Goal: Task Accomplishment & Management: Manage account settings

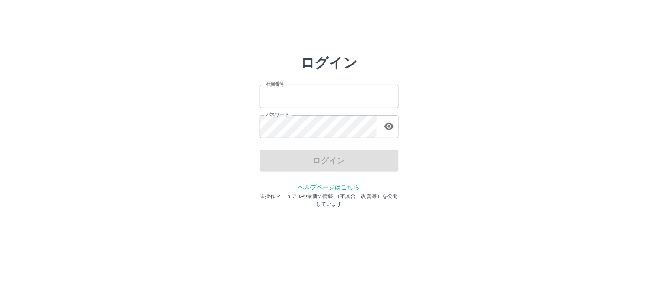
type input "*******"
click at [302, 165] on div "ログイン" at bounding box center [329, 161] width 139 height 22
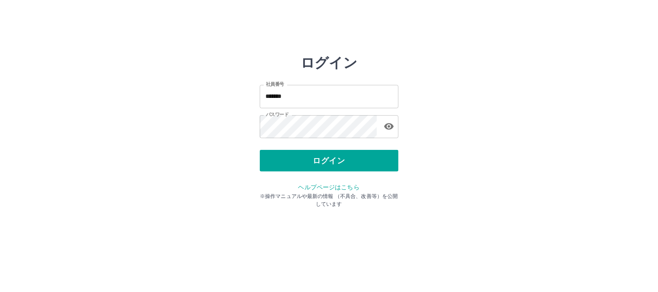
click at [302, 165] on button "ログイン" at bounding box center [329, 161] width 139 height 22
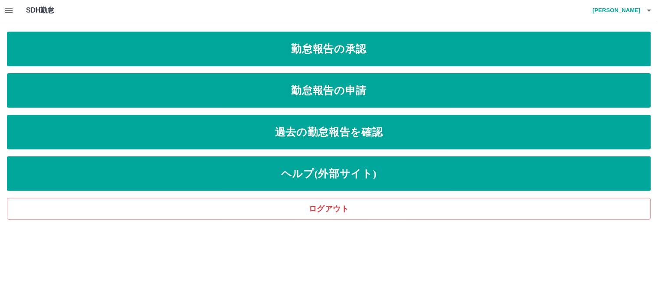
click at [10, 13] on icon "button" at bounding box center [8, 10] width 10 height 10
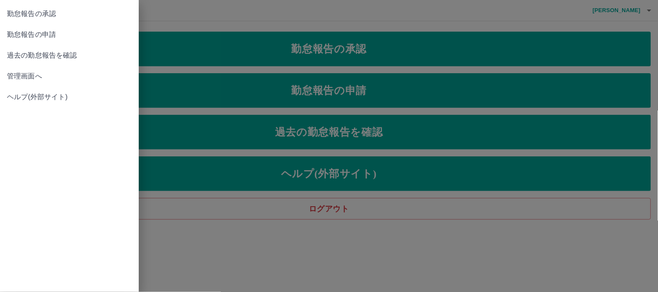
click at [251, 57] on div at bounding box center [329, 146] width 658 height 292
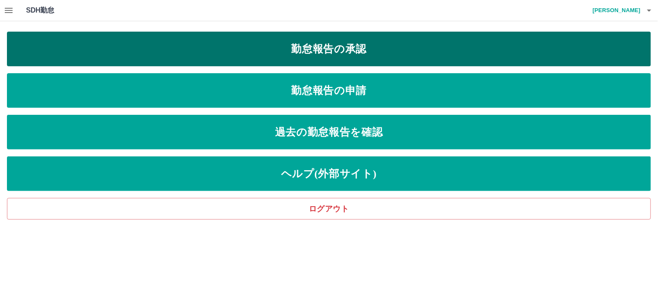
click at [263, 51] on link "勤怠報告の承認" at bounding box center [329, 49] width 644 height 35
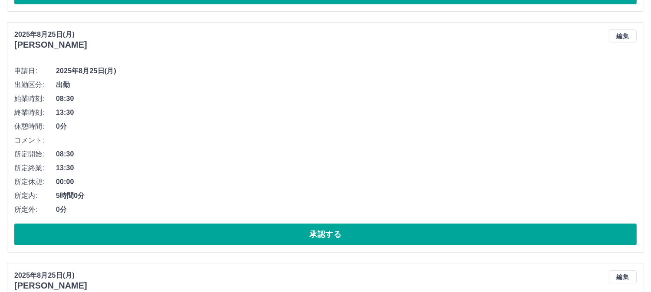
scroll to position [337, 0]
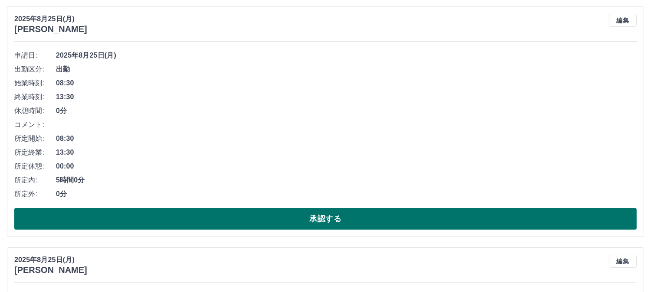
click at [292, 223] on button "承認する" at bounding box center [325, 219] width 622 height 22
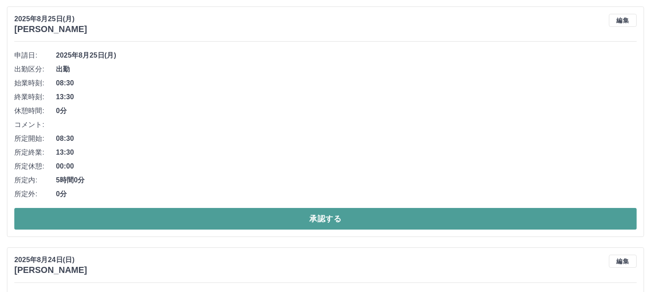
click at [293, 217] on button "承認する" at bounding box center [325, 219] width 622 height 22
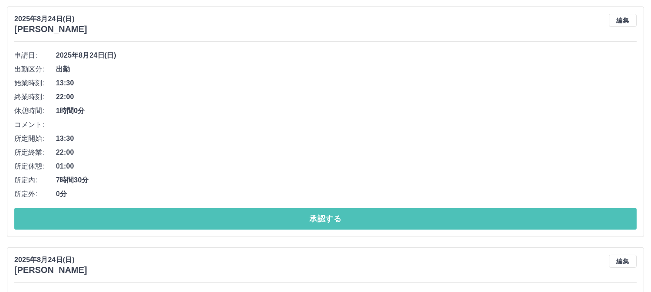
click at [283, 220] on button "承認する" at bounding box center [325, 219] width 622 height 22
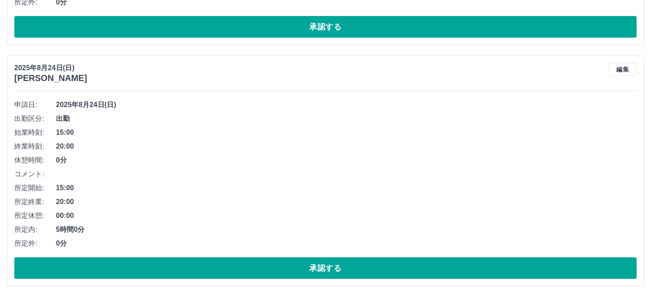
scroll to position [530, 0]
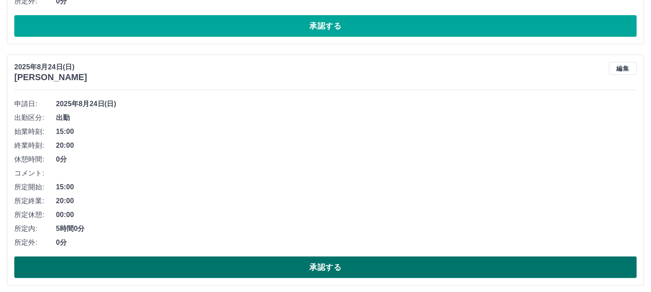
click at [307, 275] on button "承認する" at bounding box center [325, 268] width 622 height 22
click at [309, 275] on button "承認する" at bounding box center [325, 268] width 622 height 22
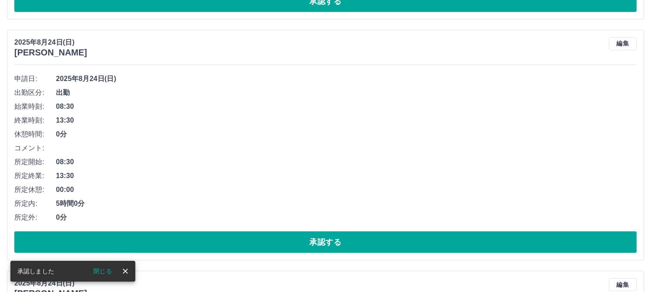
scroll to position [819, 0]
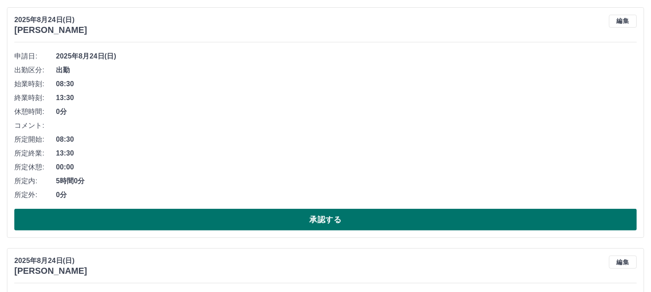
click at [310, 227] on button "承認する" at bounding box center [325, 220] width 622 height 22
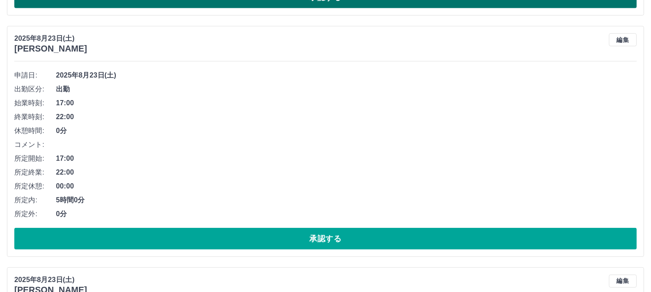
scroll to position [1300, 0]
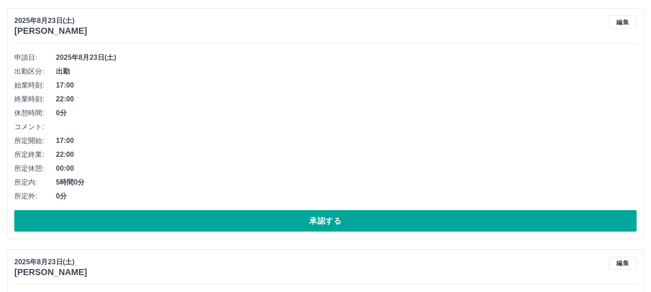
click at [310, 227] on button "承認する" at bounding box center [325, 221] width 622 height 22
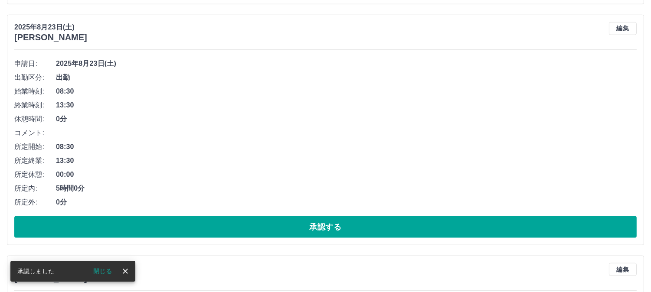
scroll to position [1541, 0]
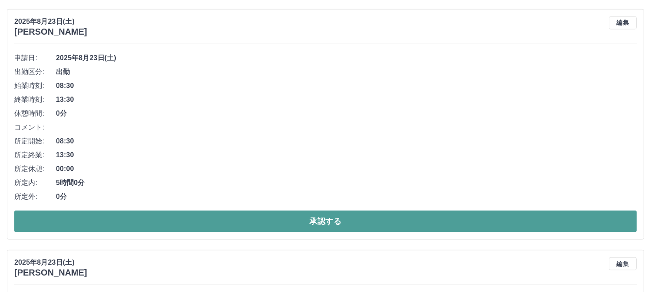
click at [297, 228] on button "承認する" at bounding box center [325, 222] width 622 height 22
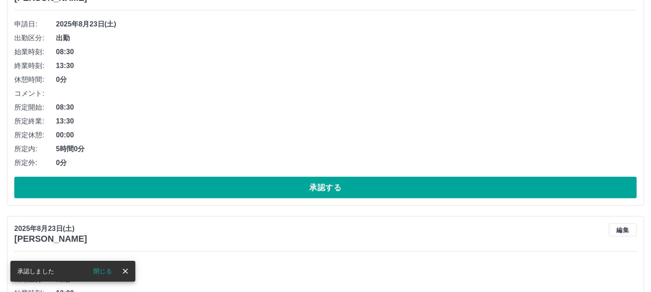
scroll to position [1830, 0]
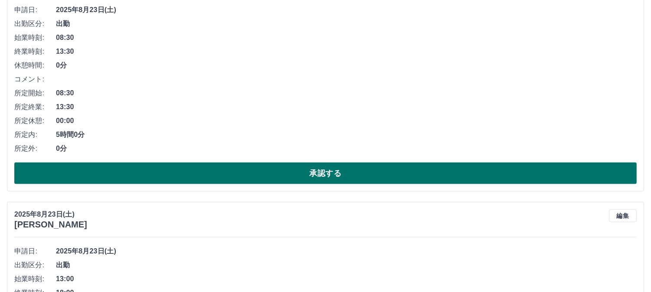
click at [258, 178] on button "承認する" at bounding box center [325, 174] width 622 height 22
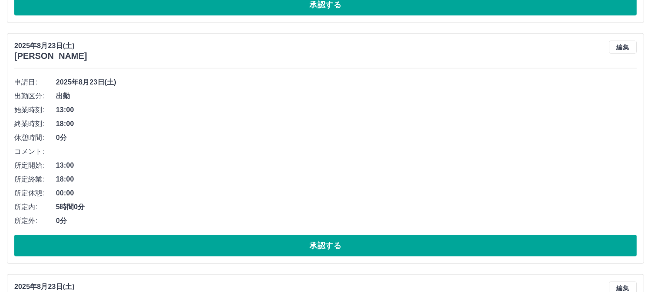
scroll to position [1781, 0]
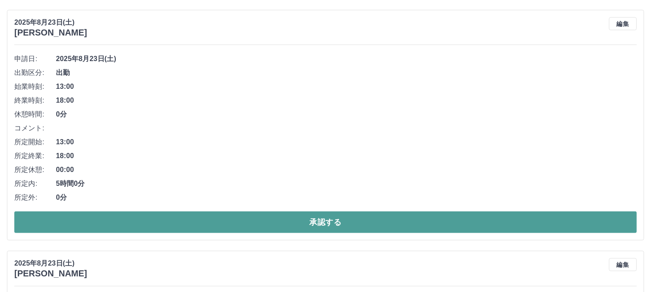
click at [270, 221] on button "承認する" at bounding box center [325, 223] width 622 height 22
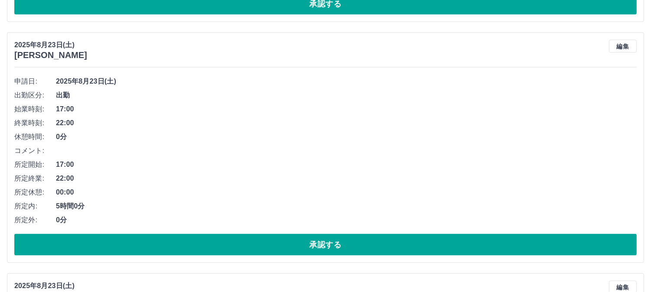
scroll to position [2504, 0]
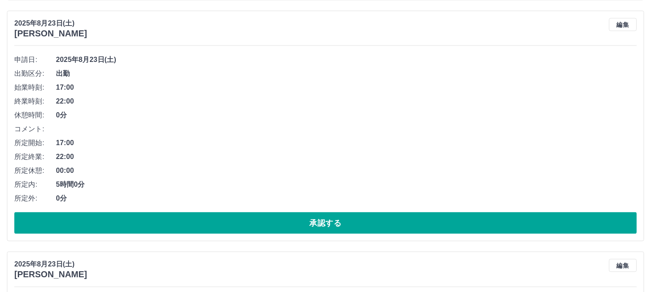
click at [271, 221] on button "承認する" at bounding box center [325, 223] width 622 height 22
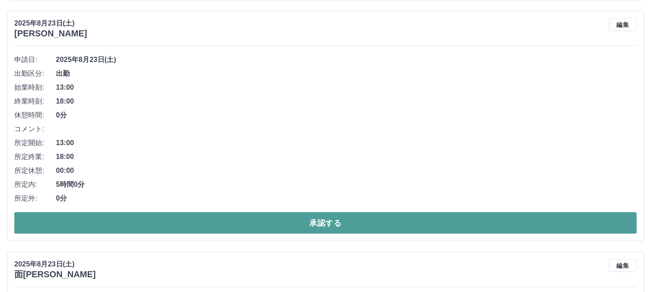
click at [270, 222] on button "承認する" at bounding box center [325, 223] width 622 height 22
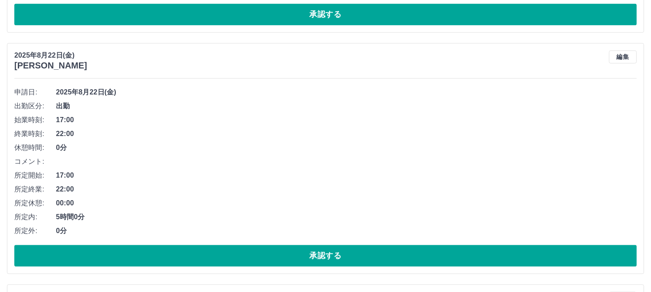
scroll to position [3467, 0]
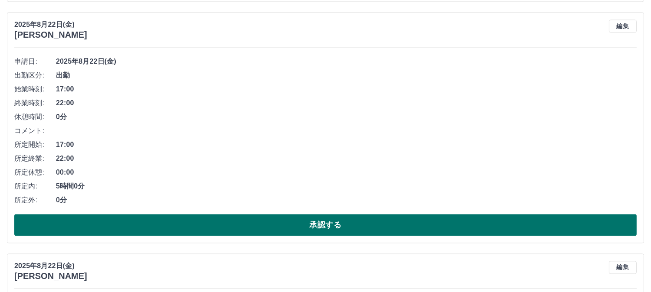
click at [266, 227] on button "承認する" at bounding box center [325, 225] width 622 height 22
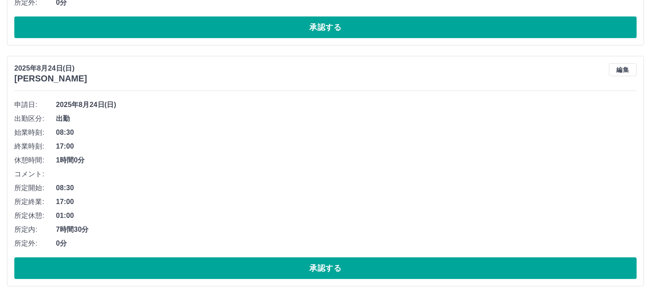
scroll to position [0, 0]
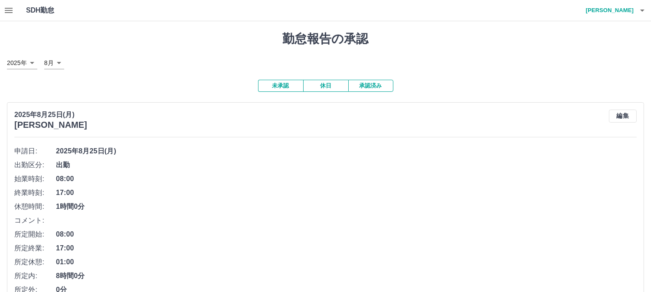
click at [334, 82] on button "休日" at bounding box center [325, 86] width 45 height 12
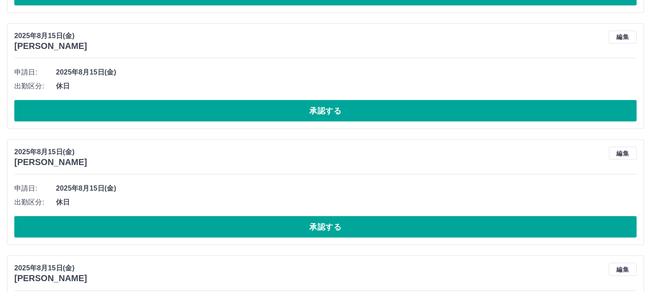
scroll to position [2770, 0]
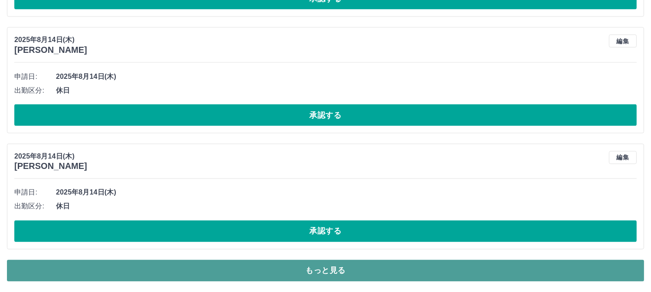
click at [353, 275] on button "もっと見る" at bounding box center [325, 271] width 637 height 22
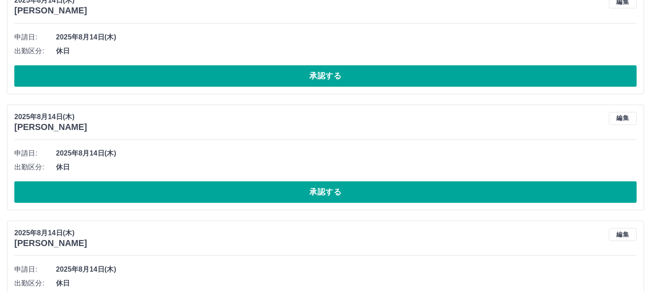
scroll to position [3553, 0]
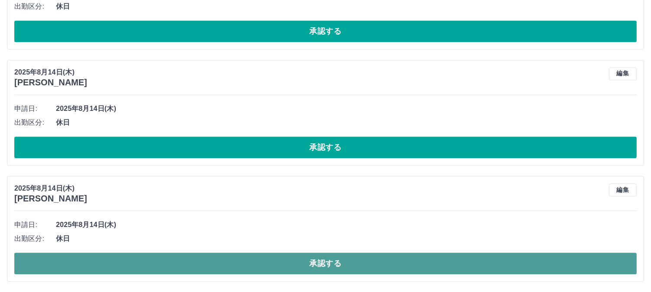
click at [330, 266] on button "承認する" at bounding box center [325, 264] width 622 height 22
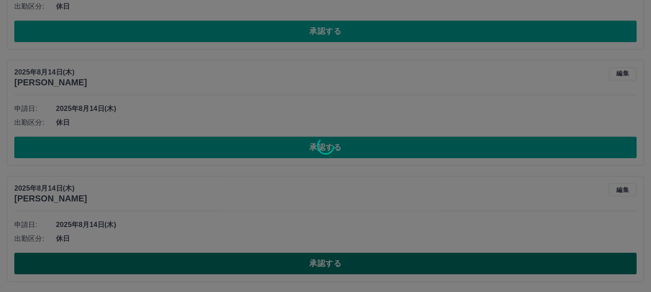
scroll to position [2770, 0]
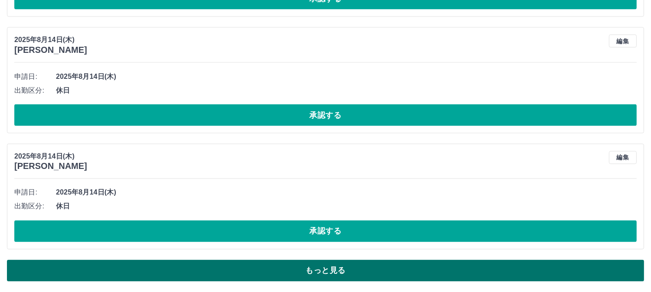
click at [306, 268] on button "もっと見る" at bounding box center [325, 271] width 637 height 22
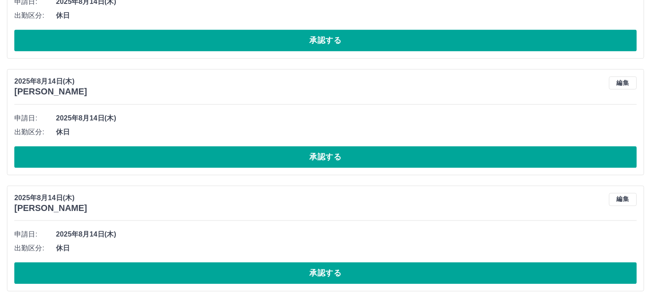
scroll to position [3437, 0]
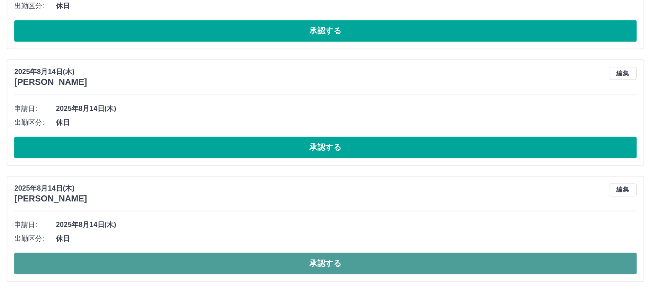
click at [266, 265] on button "承認する" at bounding box center [325, 264] width 622 height 22
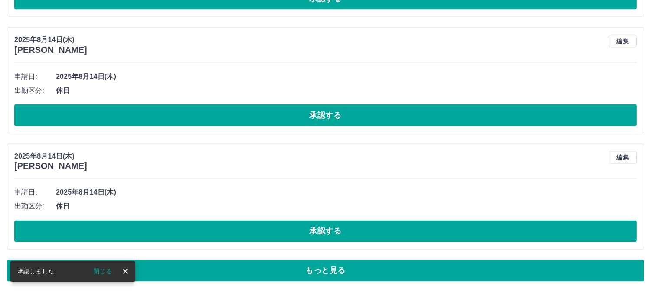
scroll to position [2770, 0]
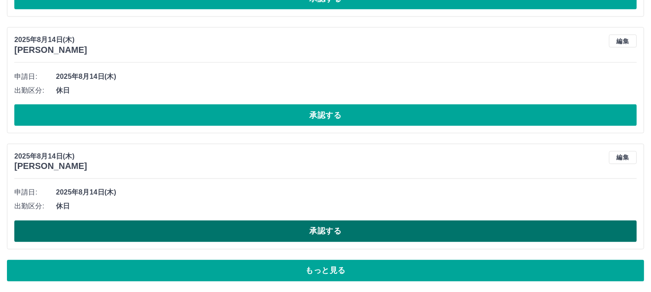
click at [282, 229] on button "承認する" at bounding box center [325, 232] width 622 height 22
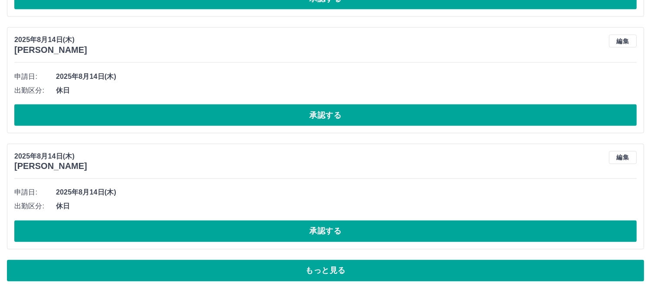
click at [282, 229] on button "承認する" at bounding box center [325, 232] width 622 height 22
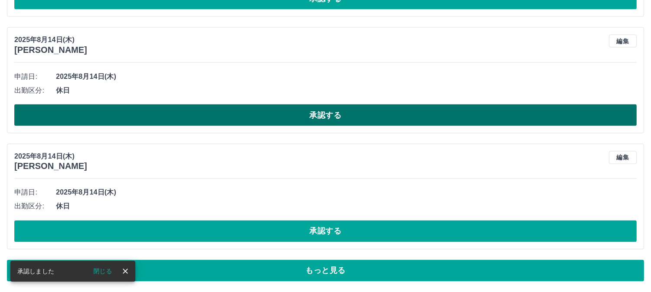
click at [260, 108] on button "承認する" at bounding box center [325, 115] width 622 height 22
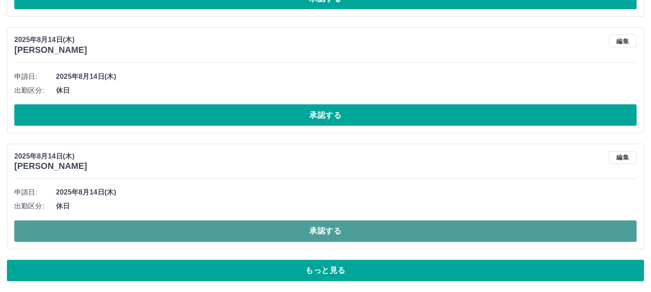
click at [300, 233] on button "承認する" at bounding box center [325, 232] width 622 height 22
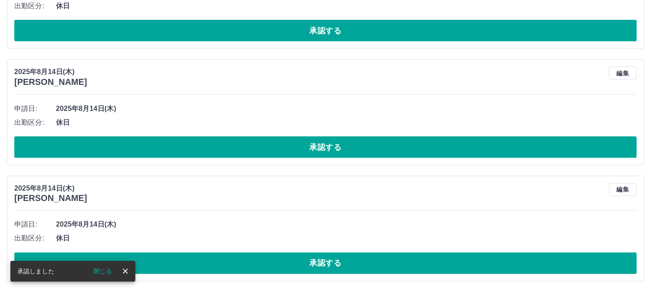
scroll to position [2738, 0]
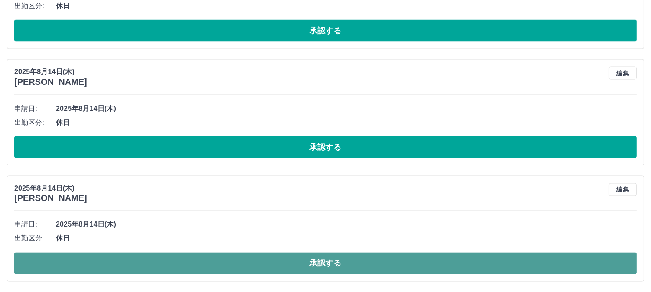
click at [293, 267] on button "承認する" at bounding box center [325, 264] width 622 height 22
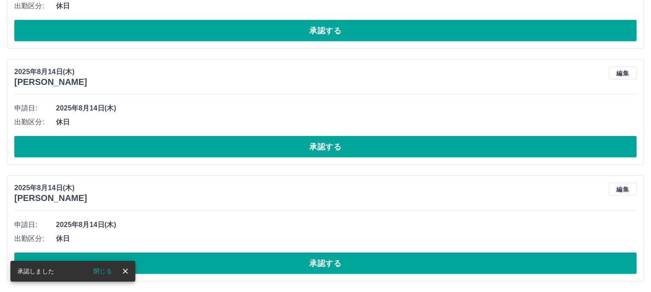
scroll to position [2622, 0]
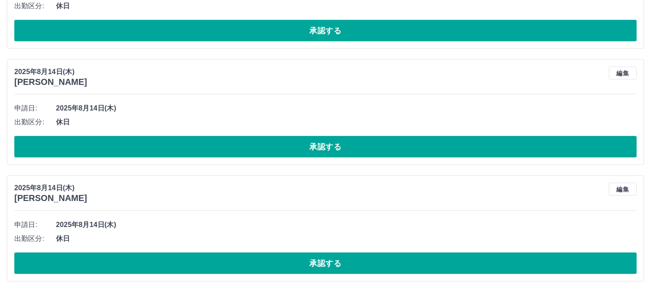
click at [293, 267] on button "承認する" at bounding box center [325, 264] width 622 height 22
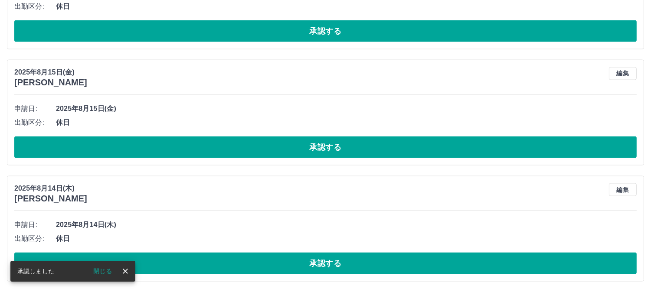
scroll to position [2505, 0]
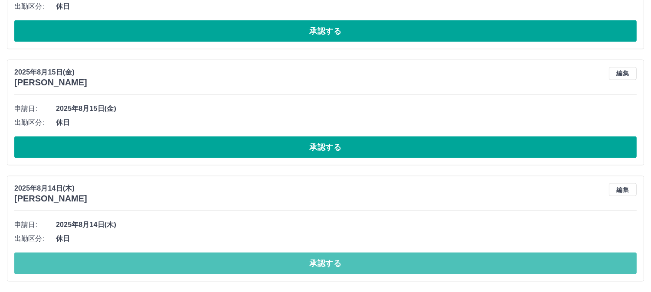
click at [293, 267] on button "承認する" at bounding box center [325, 264] width 622 height 22
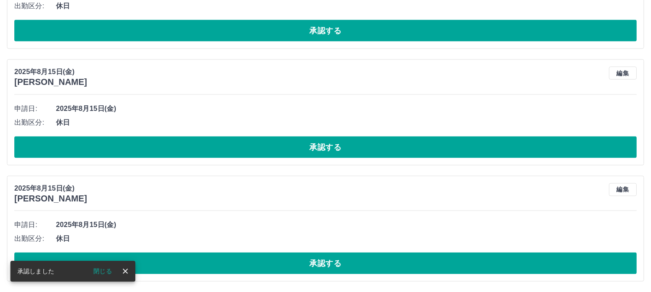
scroll to position [2388, 0]
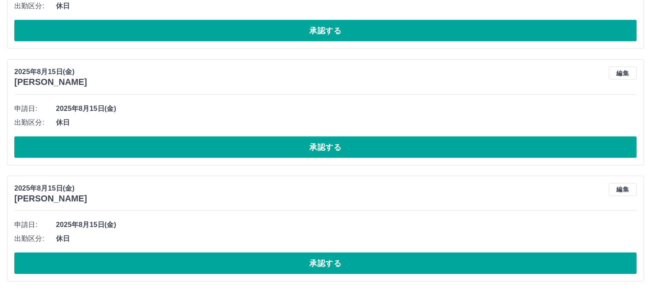
click at [293, 267] on button "承認する" at bounding box center [325, 264] width 622 height 22
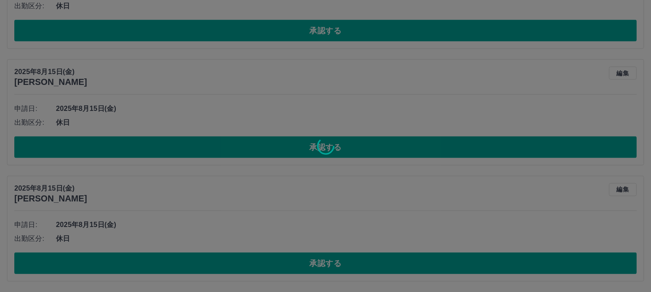
scroll to position [2272, 0]
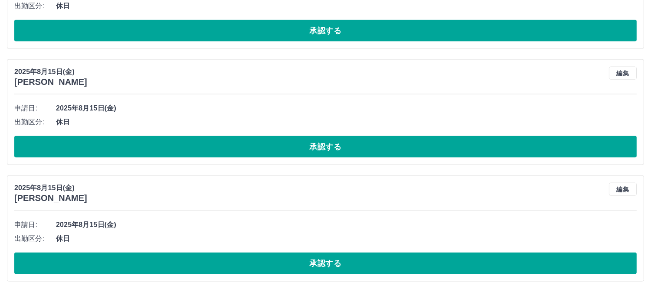
click at [293, 267] on button "承認する" at bounding box center [325, 264] width 622 height 22
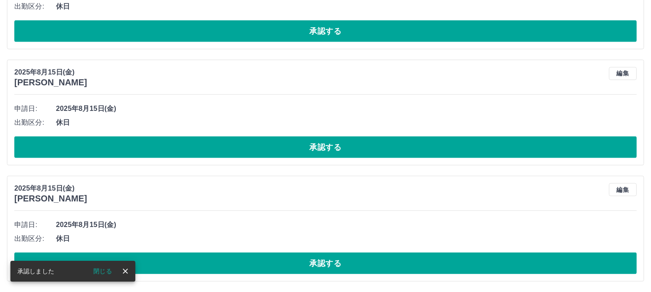
scroll to position [2156, 0]
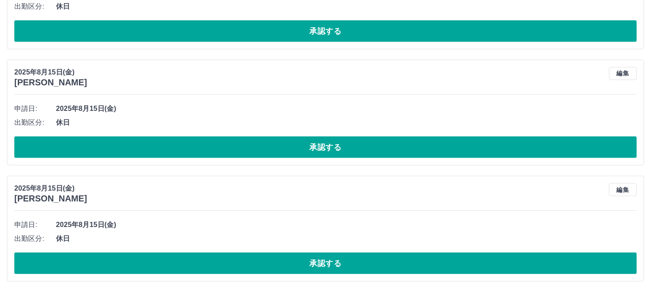
click at [293, 267] on button "承認する" at bounding box center [325, 264] width 622 height 22
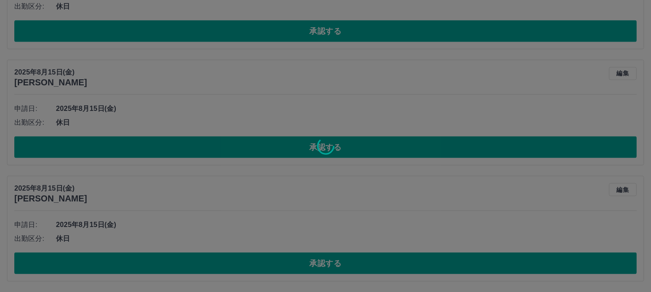
scroll to position [2039, 0]
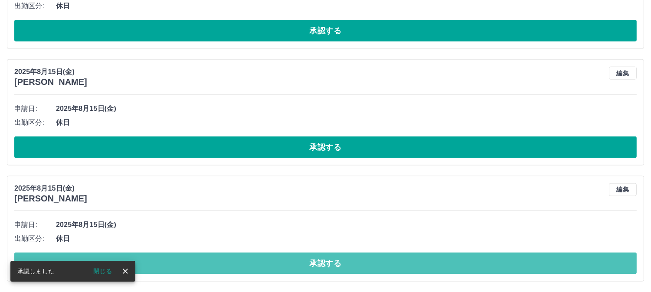
click at [293, 267] on button "承認する" at bounding box center [325, 264] width 622 height 22
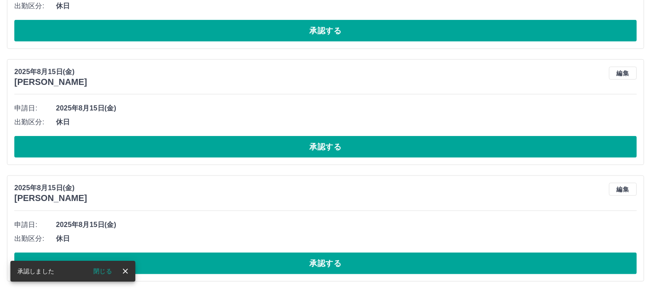
scroll to position [1923, 0]
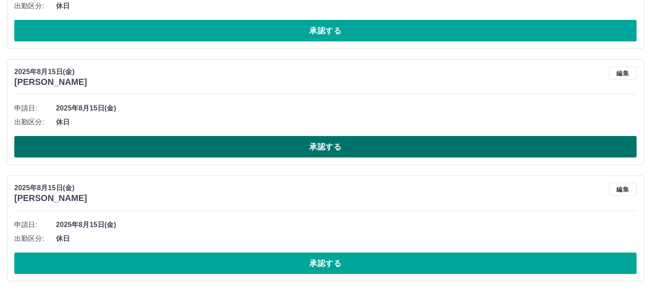
click at [287, 147] on button "承認する" at bounding box center [325, 147] width 622 height 22
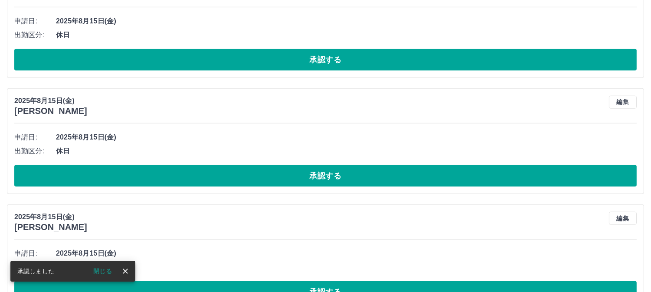
scroll to position [1758, 0]
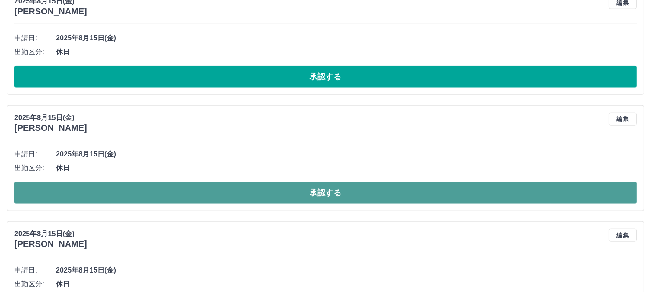
click at [294, 201] on button "承認する" at bounding box center [325, 193] width 622 height 22
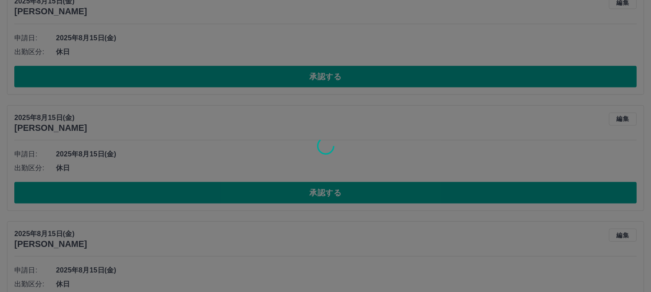
scroll to position [1690, 0]
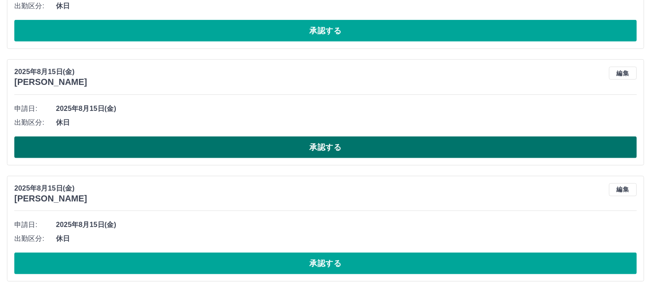
click at [241, 148] on button "承認する" at bounding box center [325, 148] width 622 height 22
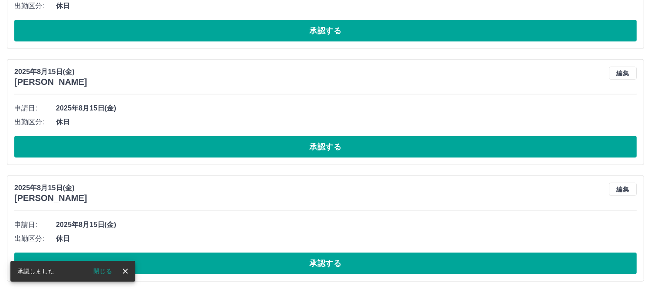
scroll to position [1573, 0]
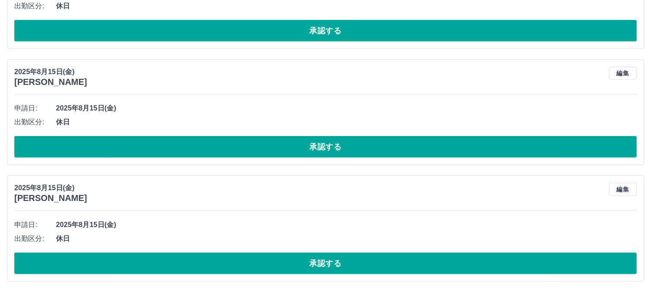
click at [241, 148] on button "承認する" at bounding box center [325, 147] width 622 height 22
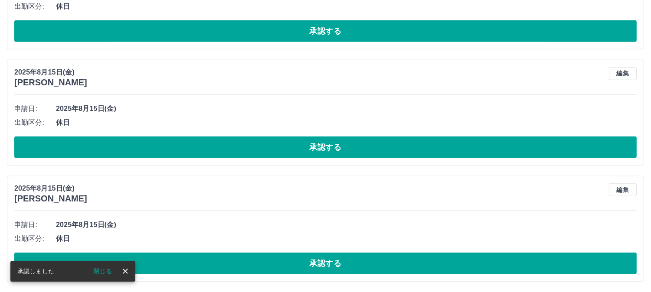
scroll to position [1457, 0]
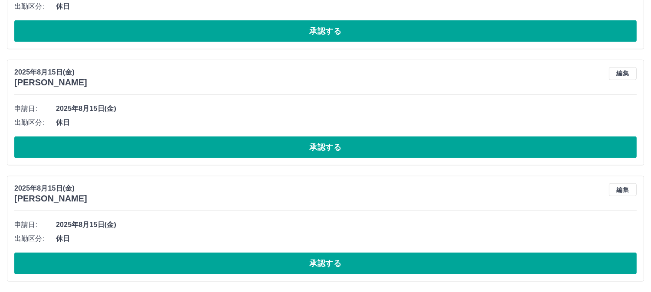
click at [241, 148] on button "承認する" at bounding box center [325, 148] width 622 height 22
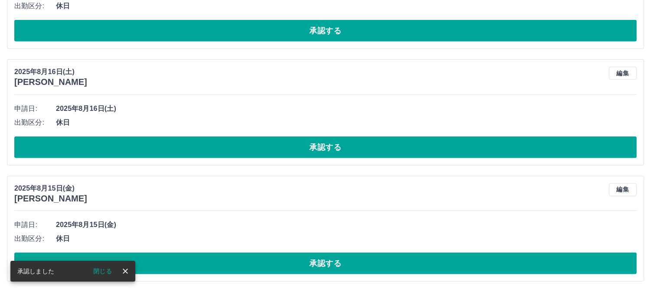
scroll to position [1340, 0]
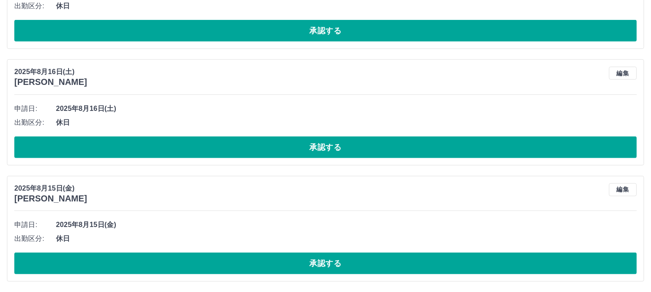
click at [241, 148] on button "承認する" at bounding box center [325, 148] width 622 height 22
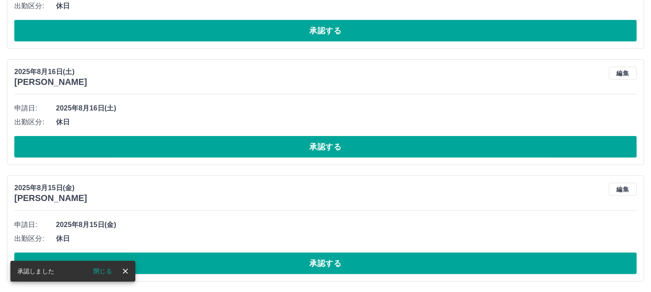
scroll to position [1224, 0]
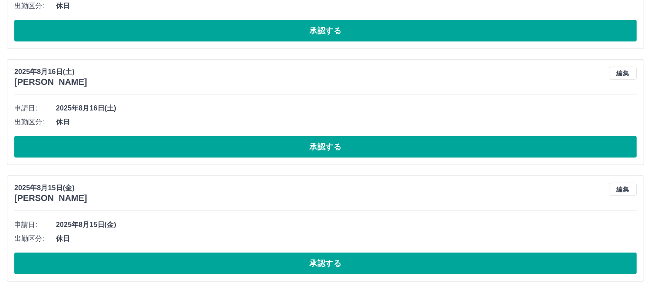
click at [241, 148] on button "承認する" at bounding box center [325, 147] width 622 height 22
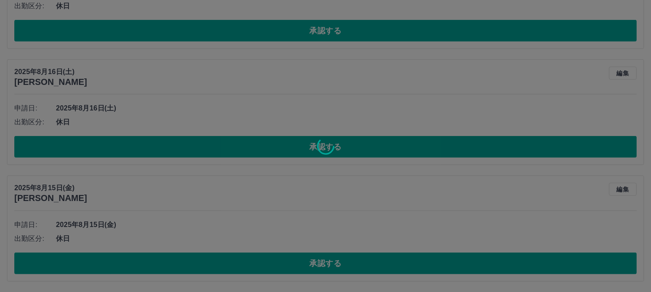
scroll to position [1107, 0]
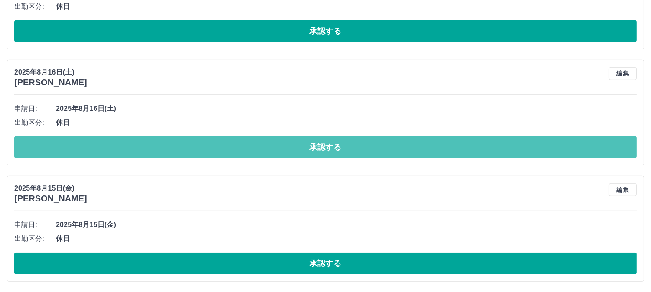
click at [241, 148] on button "承認する" at bounding box center [325, 148] width 622 height 22
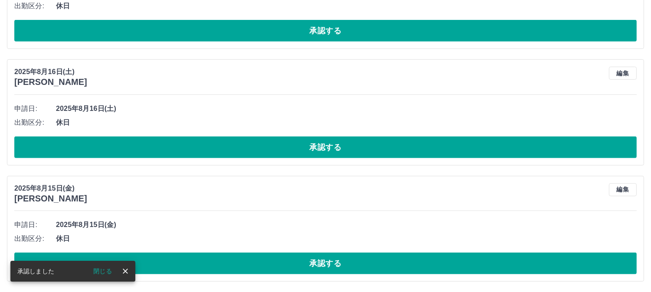
scroll to position [991, 0]
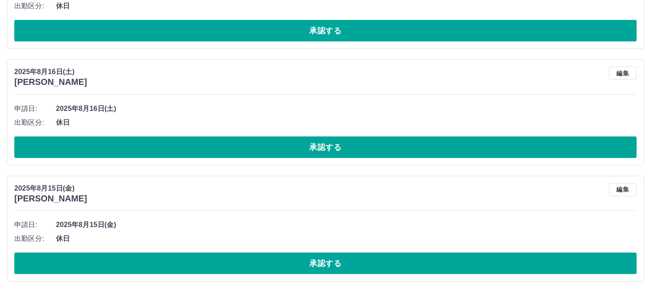
click at [241, 148] on button "承認する" at bounding box center [325, 148] width 622 height 22
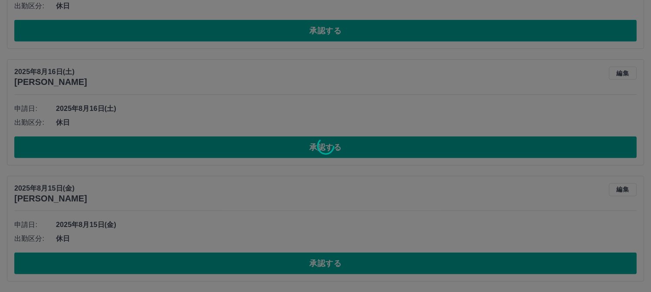
scroll to position [874, 0]
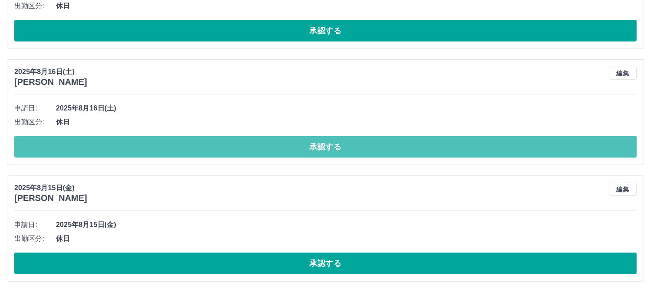
click at [241, 148] on button "承認する" at bounding box center [325, 147] width 622 height 22
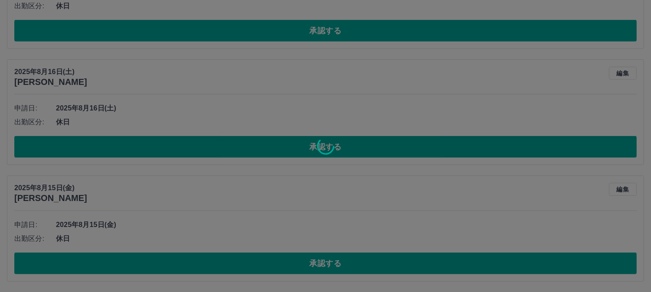
scroll to position [758, 0]
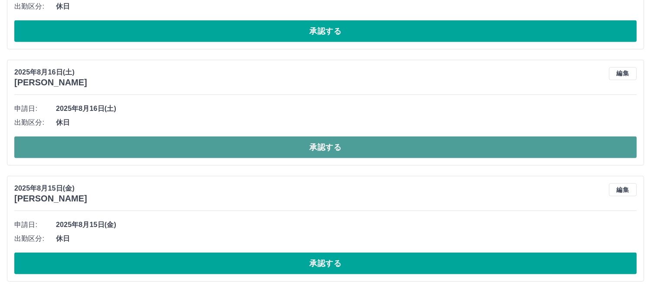
click at [230, 150] on button "承認する" at bounding box center [325, 148] width 622 height 22
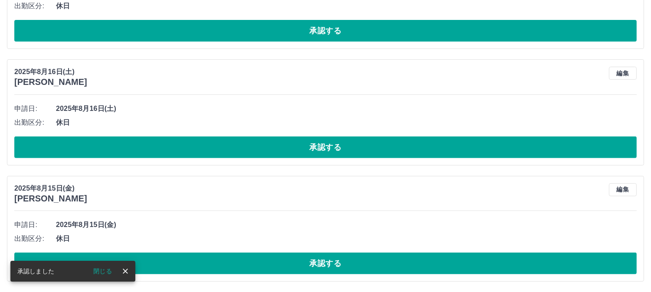
scroll to position [642, 0]
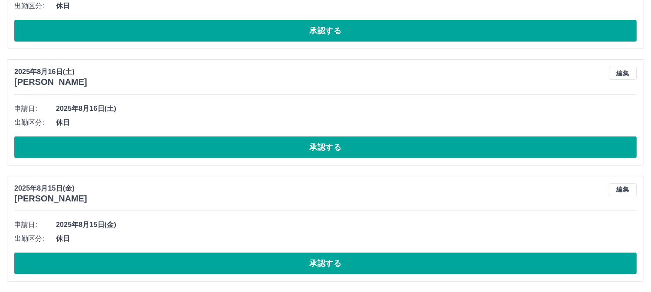
click at [230, 150] on button "承認する" at bounding box center [325, 148] width 622 height 22
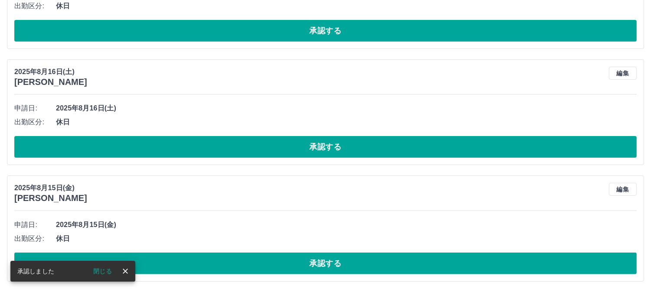
scroll to position [525, 0]
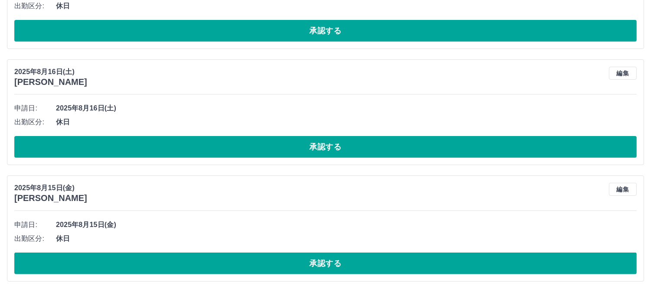
click at [230, 150] on button "承認する" at bounding box center [325, 147] width 622 height 22
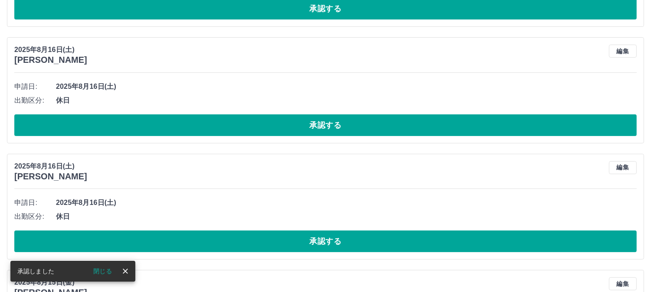
scroll to position [312, 0]
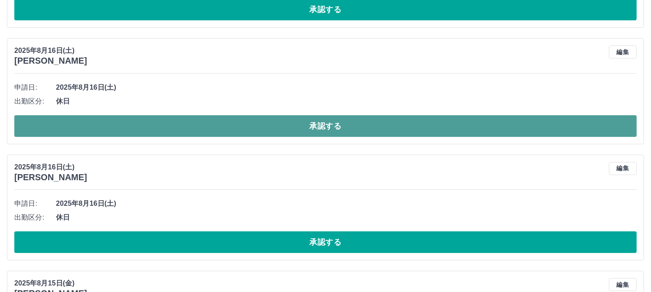
click at [237, 132] on button "承認する" at bounding box center [325, 126] width 622 height 22
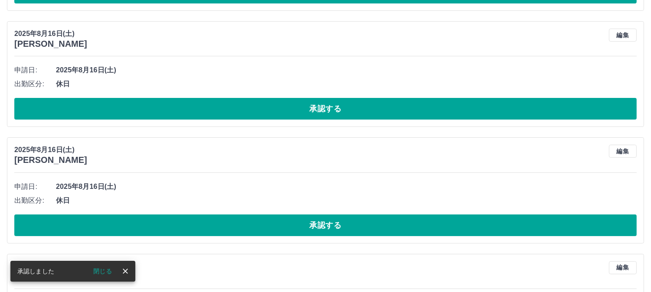
scroll to position [196, 0]
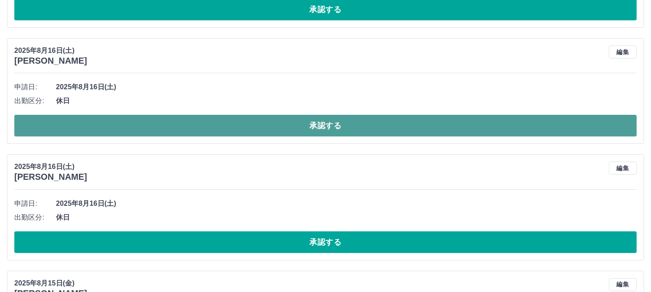
click at [243, 130] on button "承認する" at bounding box center [325, 126] width 622 height 22
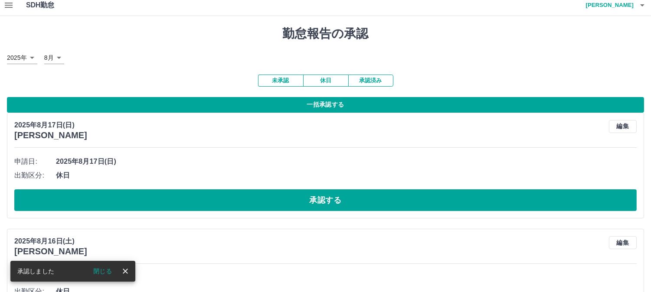
scroll to position [0, 0]
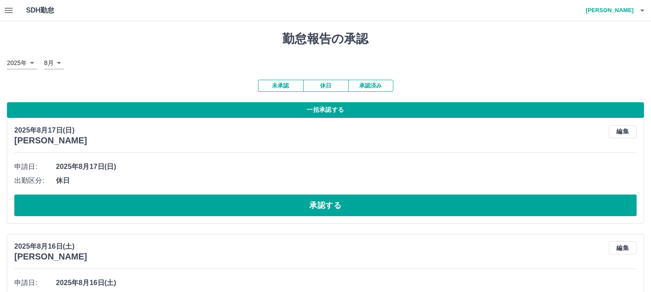
click at [287, 84] on button "未承認" at bounding box center [280, 86] width 45 height 12
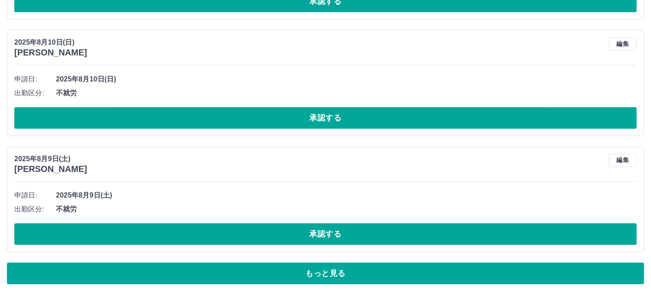
scroll to position [4877, 0]
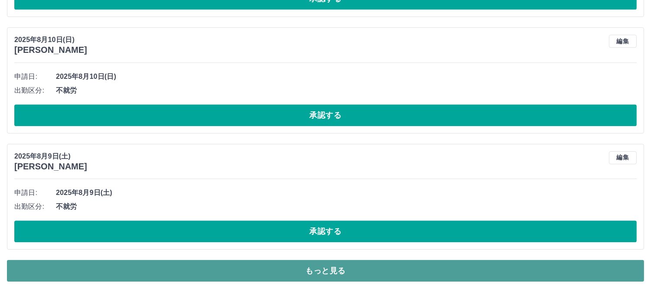
click at [319, 275] on button "もっと見る" at bounding box center [325, 271] width 637 height 22
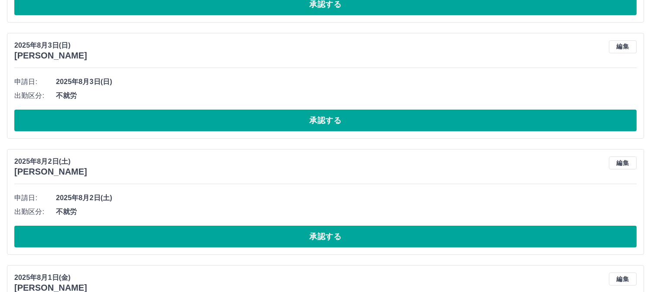
scroll to position [5777, 0]
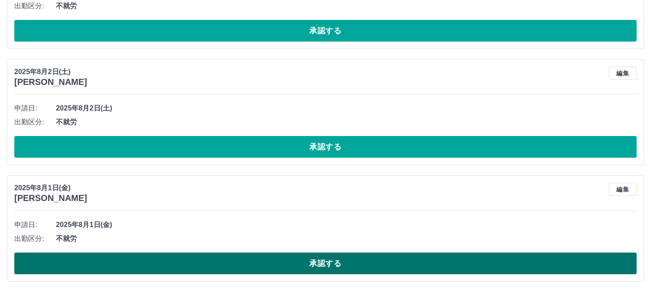
click at [294, 264] on button "承認する" at bounding box center [325, 264] width 622 height 22
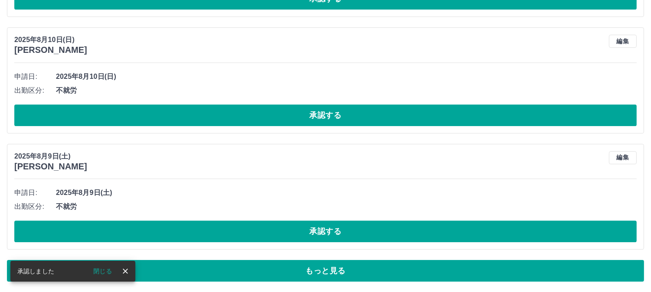
scroll to position [4877, 0]
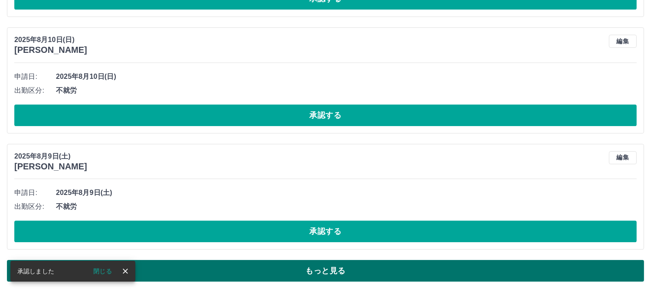
click at [327, 272] on button "もっと見る" at bounding box center [325, 271] width 637 height 22
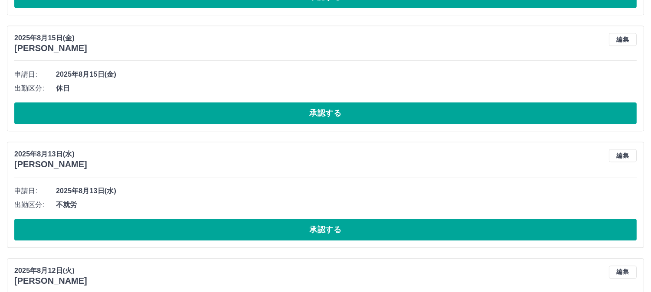
scroll to position [4443, 0]
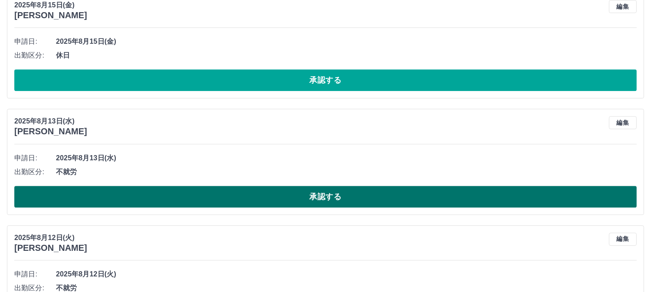
click at [250, 202] on button "承認する" at bounding box center [325, 197] width 622 height 22
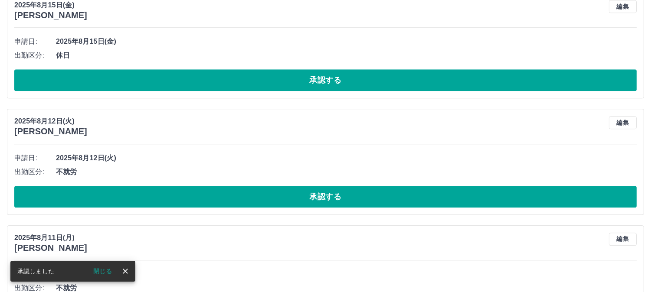
click at [250, 202] on button "承認する" at bounding box center [325, 197] width 622 height 22
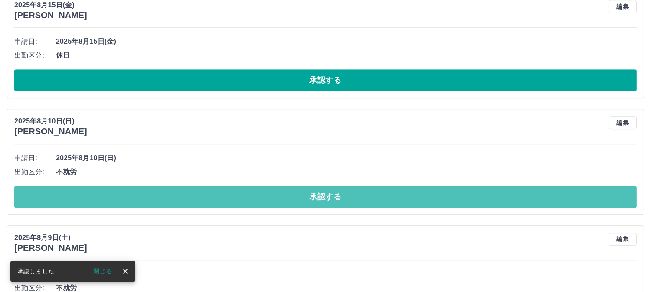
click at [250, 202] on button "承認する" at bounding box center [325, 197] width 622 height 22
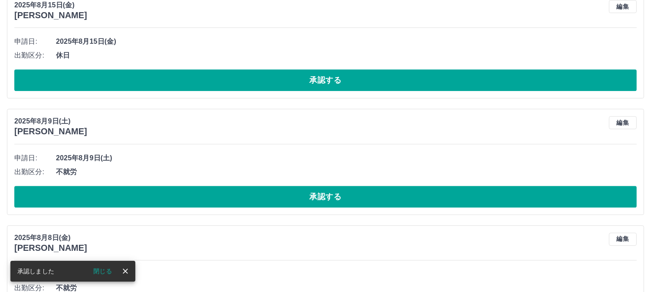
click at [250, 202] on button "承認する" at bounding box center [325, 197] width 622 height 22
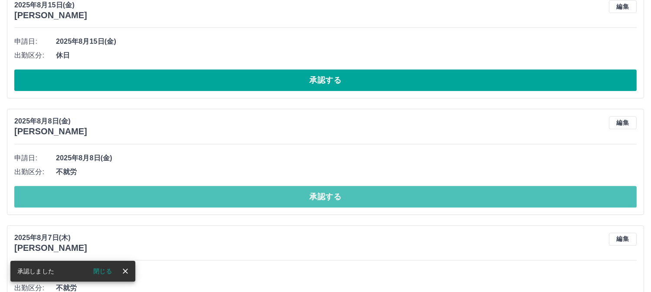
click at [250, 202] on button "承認する" at bounding box center [325, 197] width 622 height 22
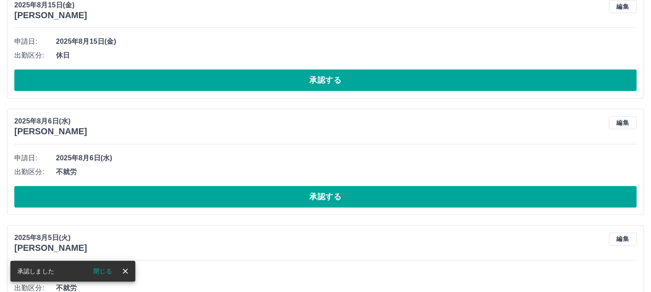
click at [250, 202] on button "承認する" at bounding box center [325, 197] width 622 height 22
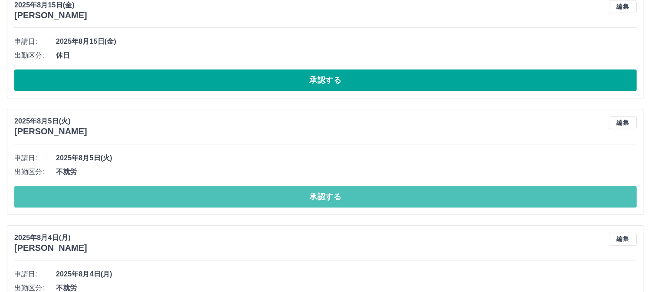
click at [250, 202] on button "承認する" at bounding box center [325, 197] width 622 height 22
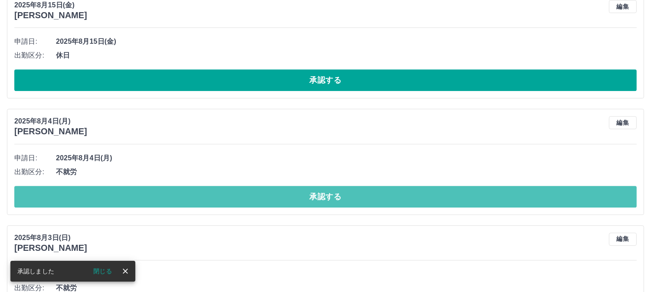
click at [250, 202] on button "承認する" at bounding box center [325, 197] width 622 height 22
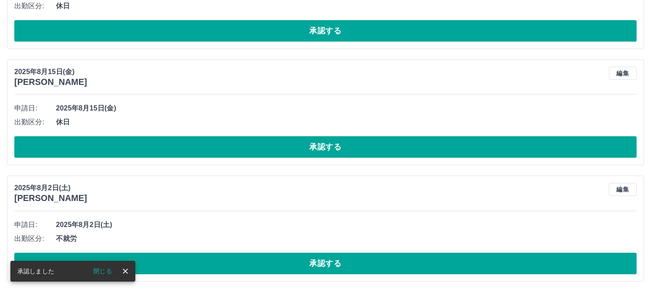
scroll to position [4379, 0]
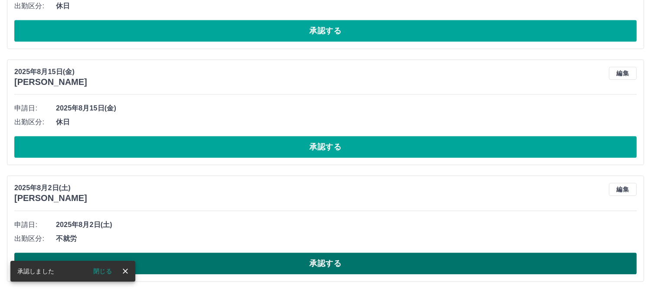
click at [277, 261] on button "承認する" at bounding box center [325, 264] width 622 height 22
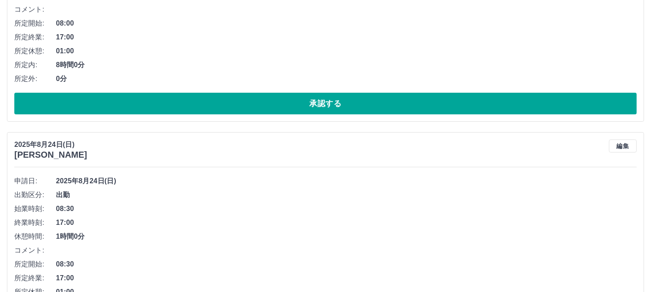
scroll to position [0, 0]
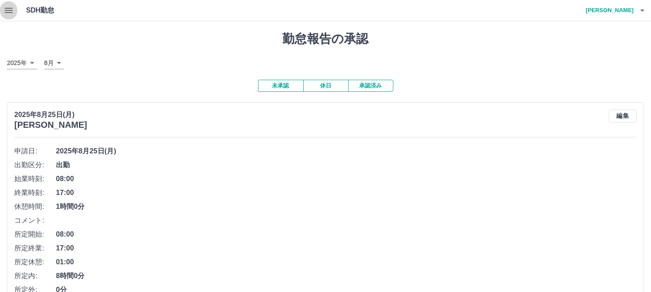
click at [7, 11] on icon "button" at bounding box center [8, 10] width 10 height 10
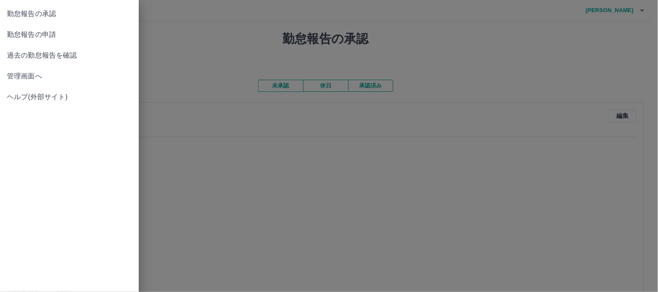
click at [15, 76] on span "管理画面へ" at bounding box center [69, 76] width 125 height 10
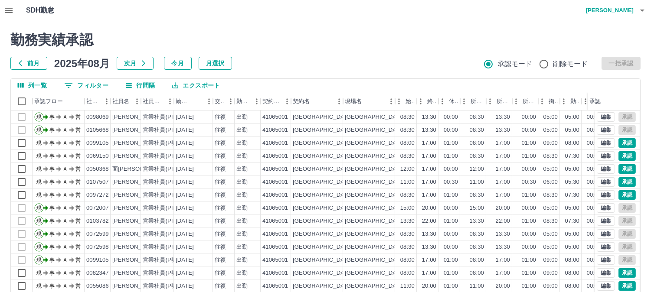
click at [72, 85] on icon "フィルター表示" at bounding box center [68, 85] width 10 height 10
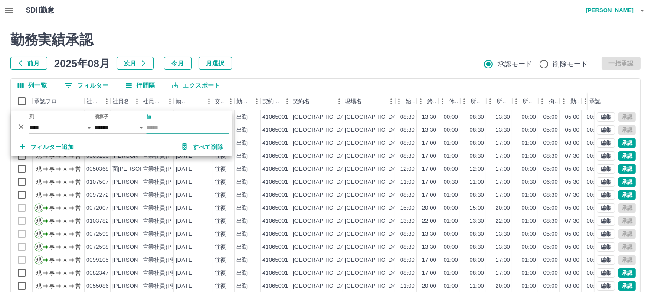
click at [170, 123] on input "値" at bounding box center [188, 127] width 82 height 13
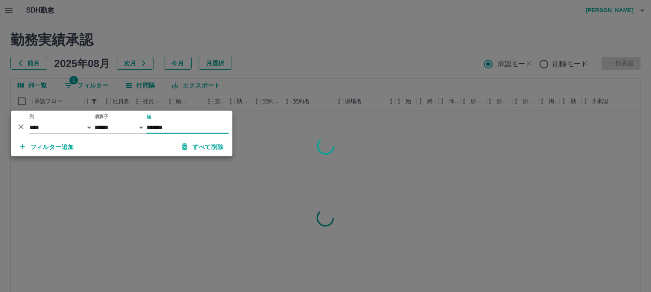
type input "*******"
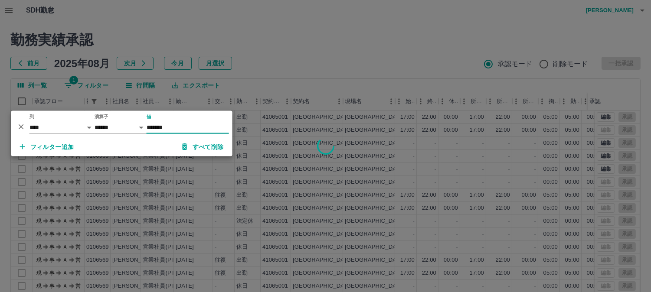
click at [310, 66] on div at bounding box center [325, 146] width 651 height 292
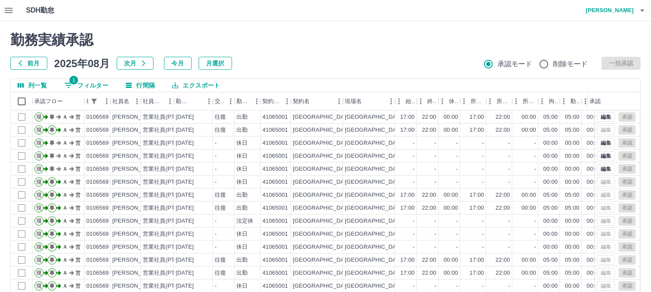
click at [643, 10] on icon "button" at bounding box center [642, 11] width 4 height 2
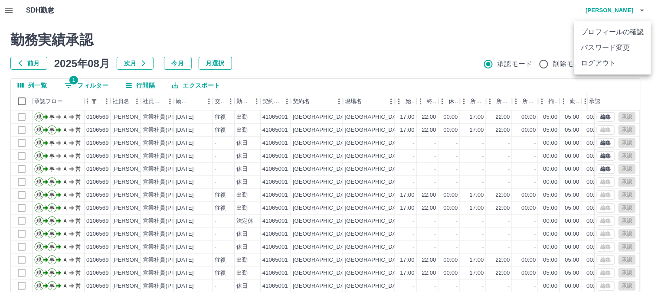
click at [544, 16] on div at bounding box center [329, 146] width 658 height 292
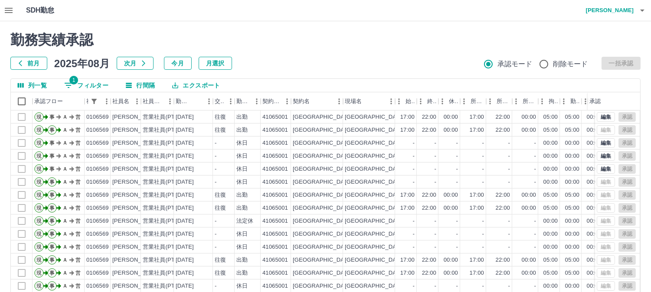
click at [89, 79] on button "1 フィルター" at bounding box center [86, 85] width 58 height 13
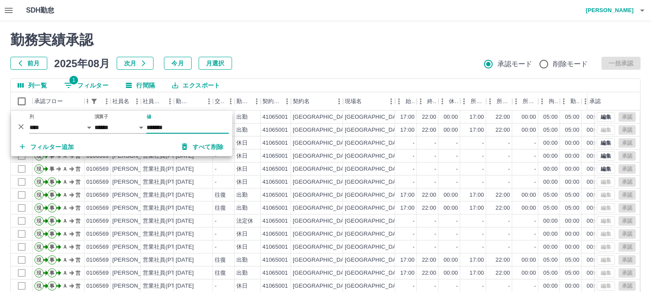
click at [180, 123] on input "*******" at bounding box center [188, 127] width 82 height 13
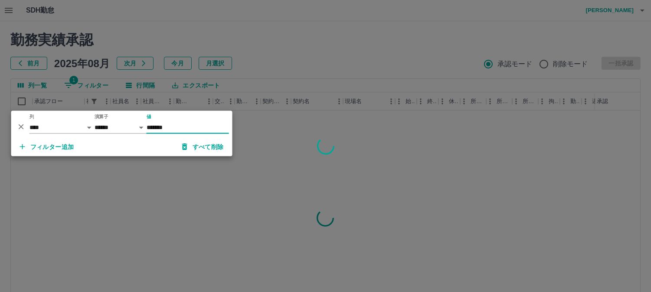
type input "*******"
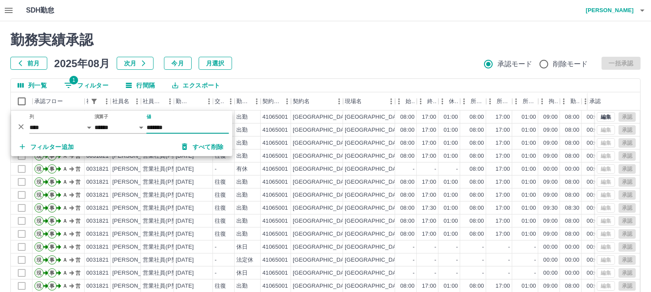
click at [295, 72] on div "勤務実績承認 前月 2025年08月 次月 今月 月選択 承認モード 削除モード 一括承認 列一覧 1 フィルター 行間隔 エクスポート 承認フロー 社員番号…" at bounding box center [325, 193] width 651 height 345
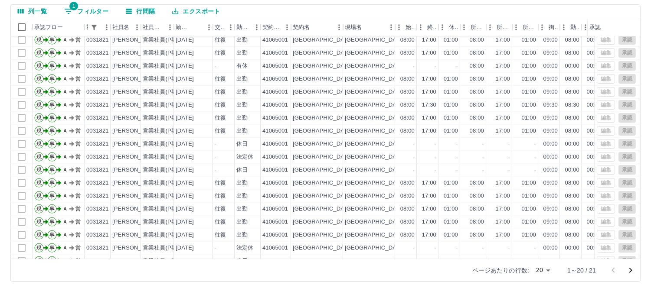
scroll to position [45, 0]
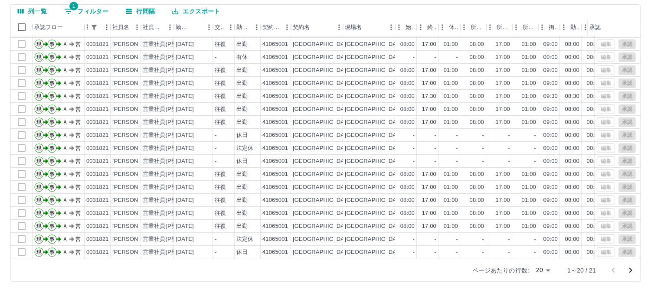
click at [632, 269] on icon "次のページへ" at bounding box center [630, 270] width 10 height 10
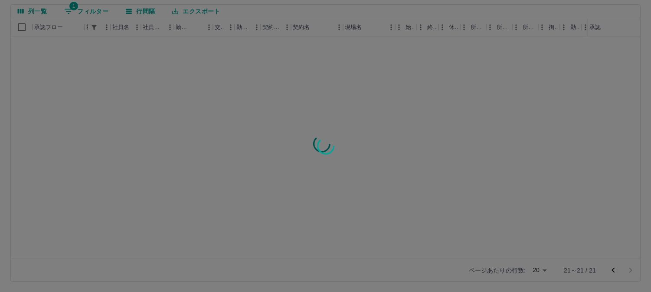
scroll to position [0, 0]
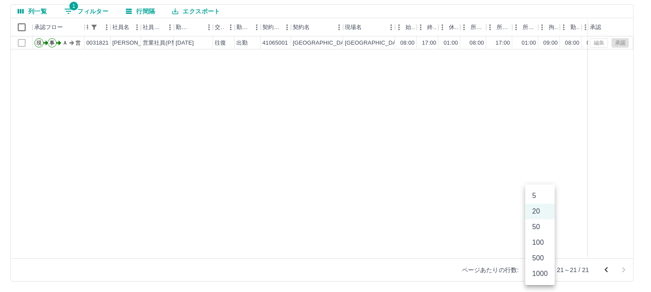
click at [544, 268] on body "SDH勤怠 梨本　悦子 勤務実績承認 前月 2025年08月 次月 今月 月選択 承認モード 削除モード 一括承認 列一覧 1 フィルター 行間隔 エクスポー…" at bounding box center [325, 109] width 651 height 366
click at [541, 225] on li "50" at bounding box center [539, 227] width 29 height 16
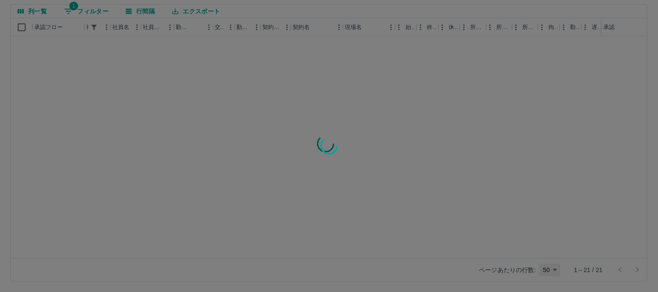
type input "**"
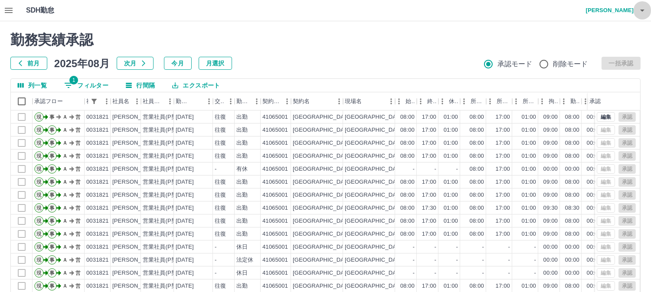
click at [640, 10] on icon "button" at bounding box center [642, 10] width 10 height 10
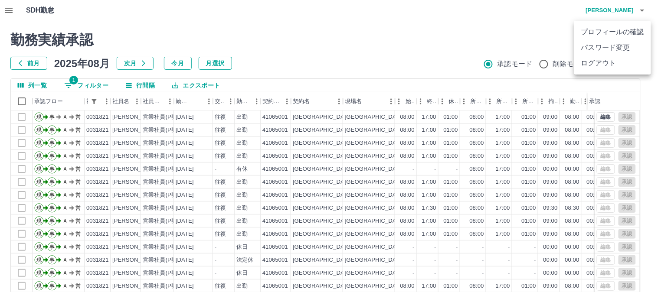
click at [614, 67] on li "ログアウト" at bounding box center [612, 64] width 77 height 16
